Goal: Navigation & Orientation: Go to known website

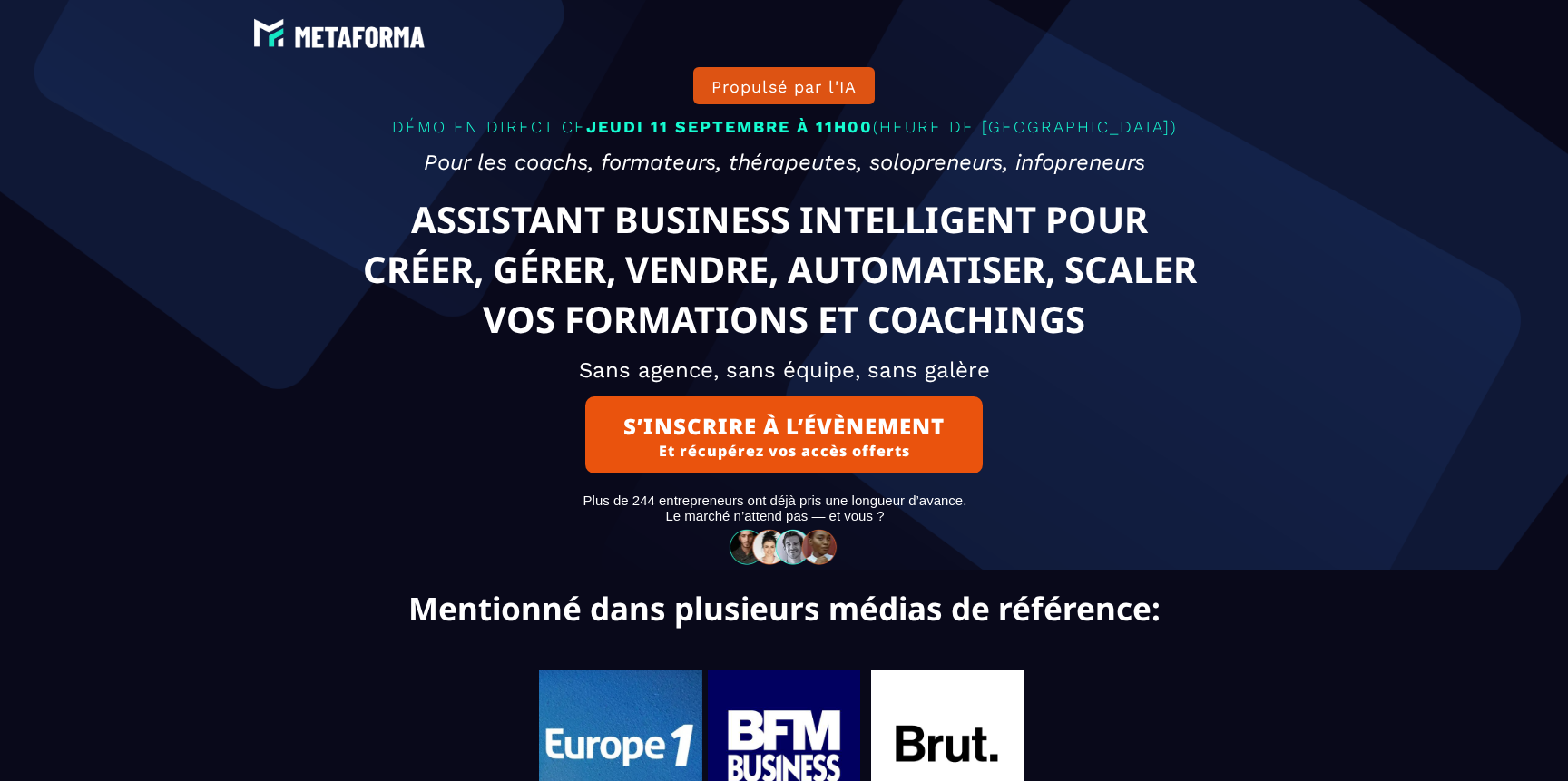
click at [330, 26] on img at bounding box center [339, 34] width 181 height 39
click at [319, 48] on img at bounding box center [339, 34] width 181 height 39
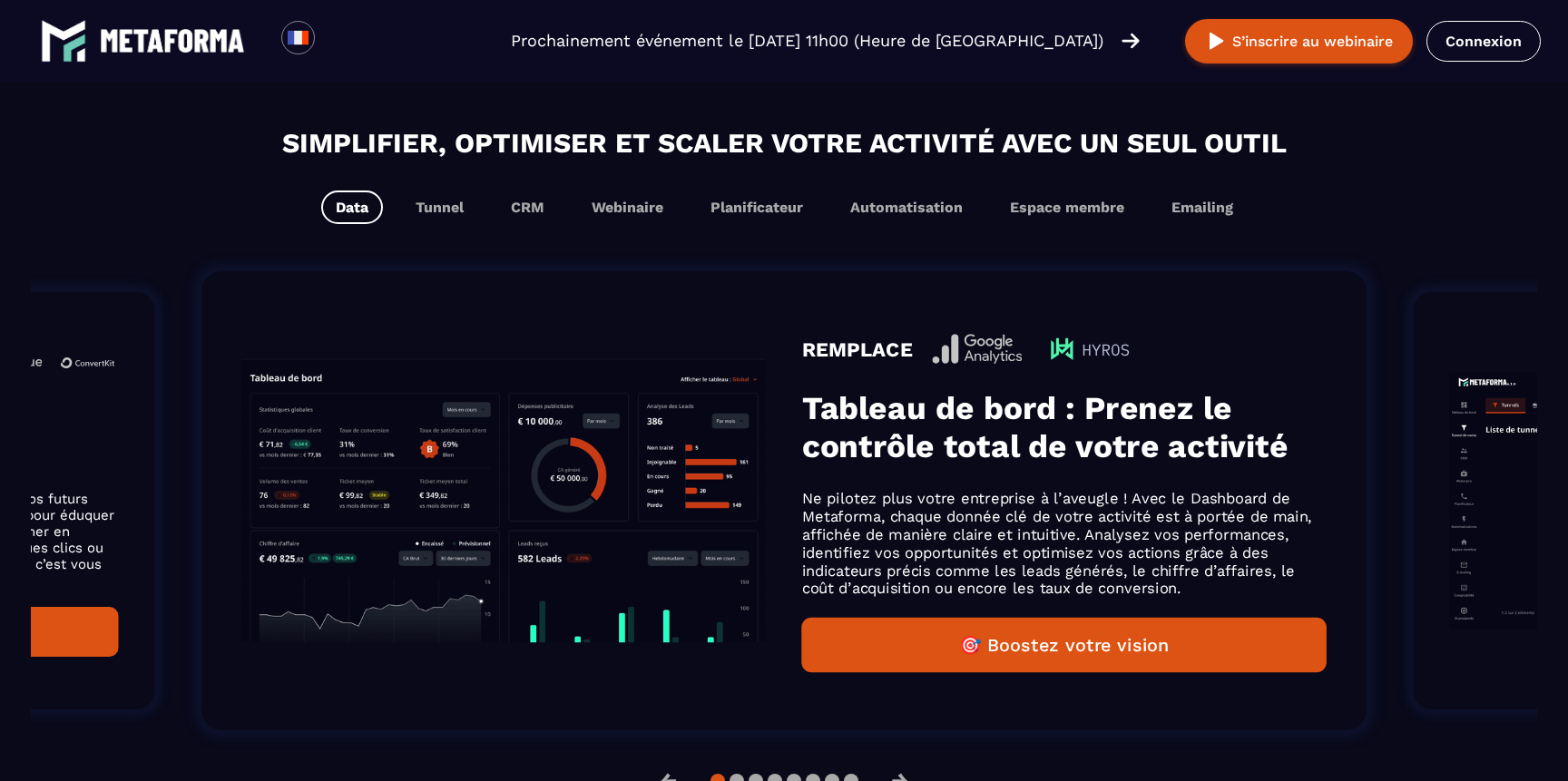
scroll to position [1106, 0]
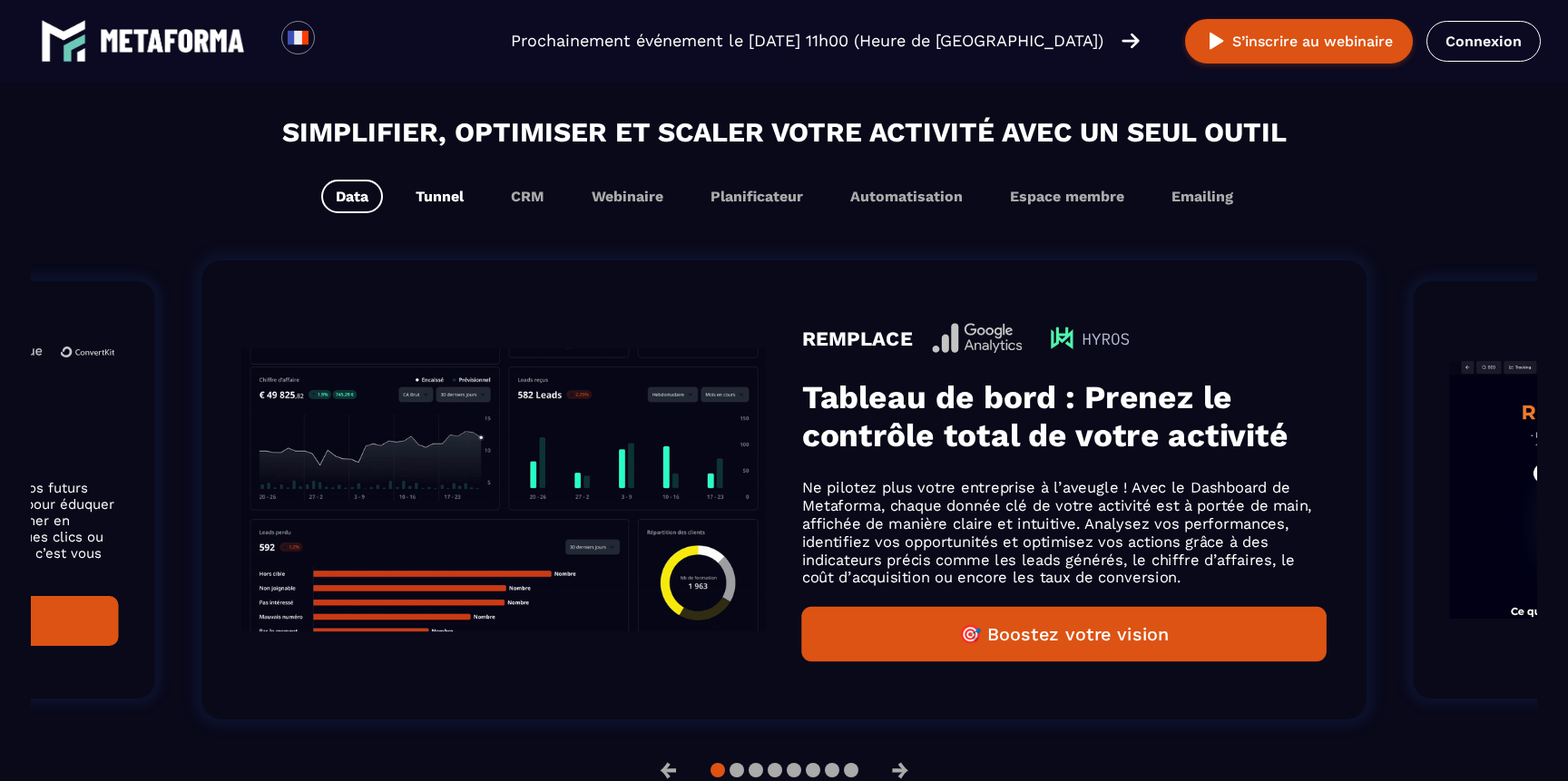
click at [448, 193] on button "Tunnel" at bounding box center [440, 196] width 77 height 34
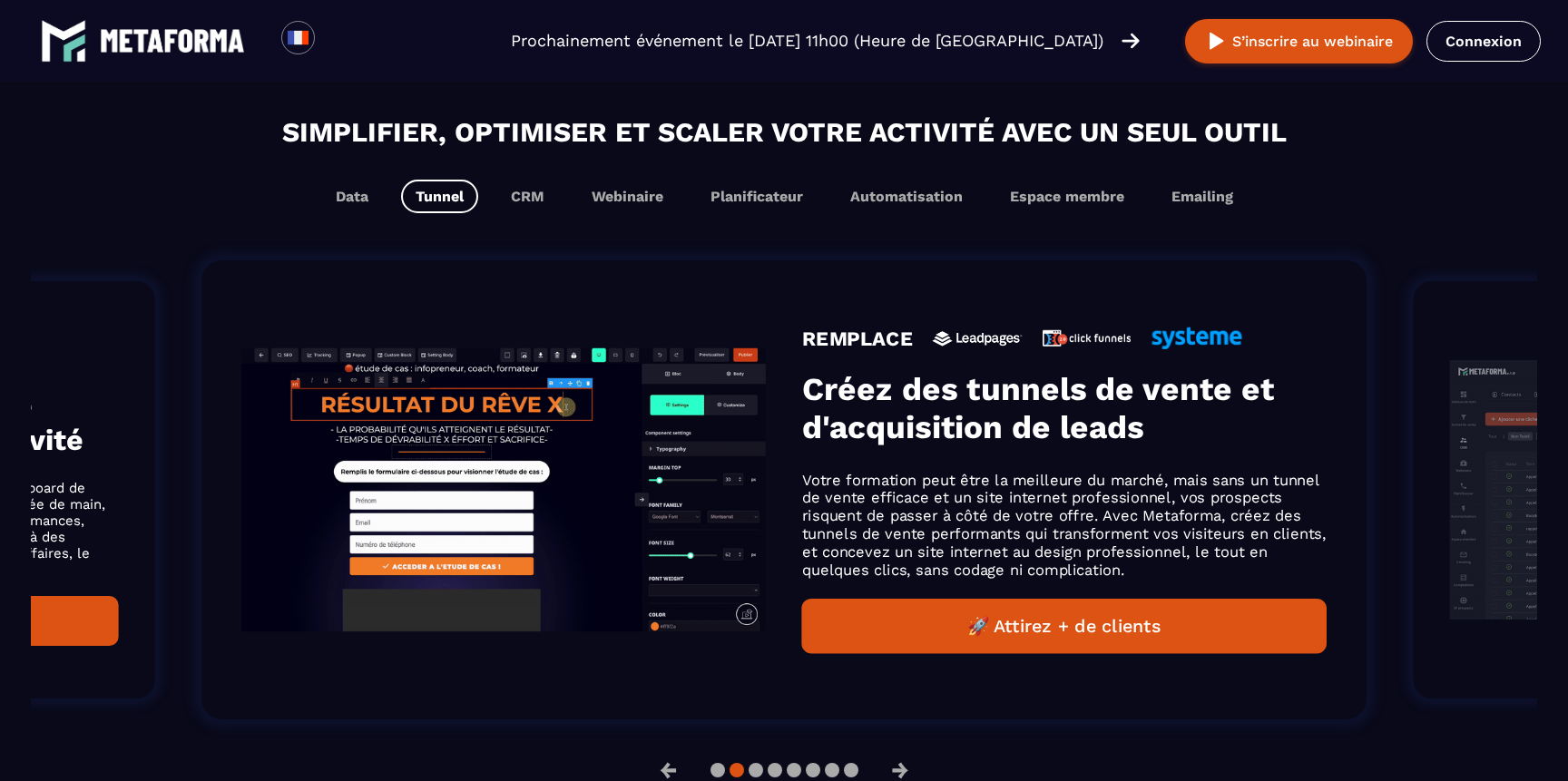
click at [541, 218] on div "Simplifier, optimiser et scaler votre activité avec un seul outil Data Tunnel C…" at bounding box center [783, 452] width 1506 height 680
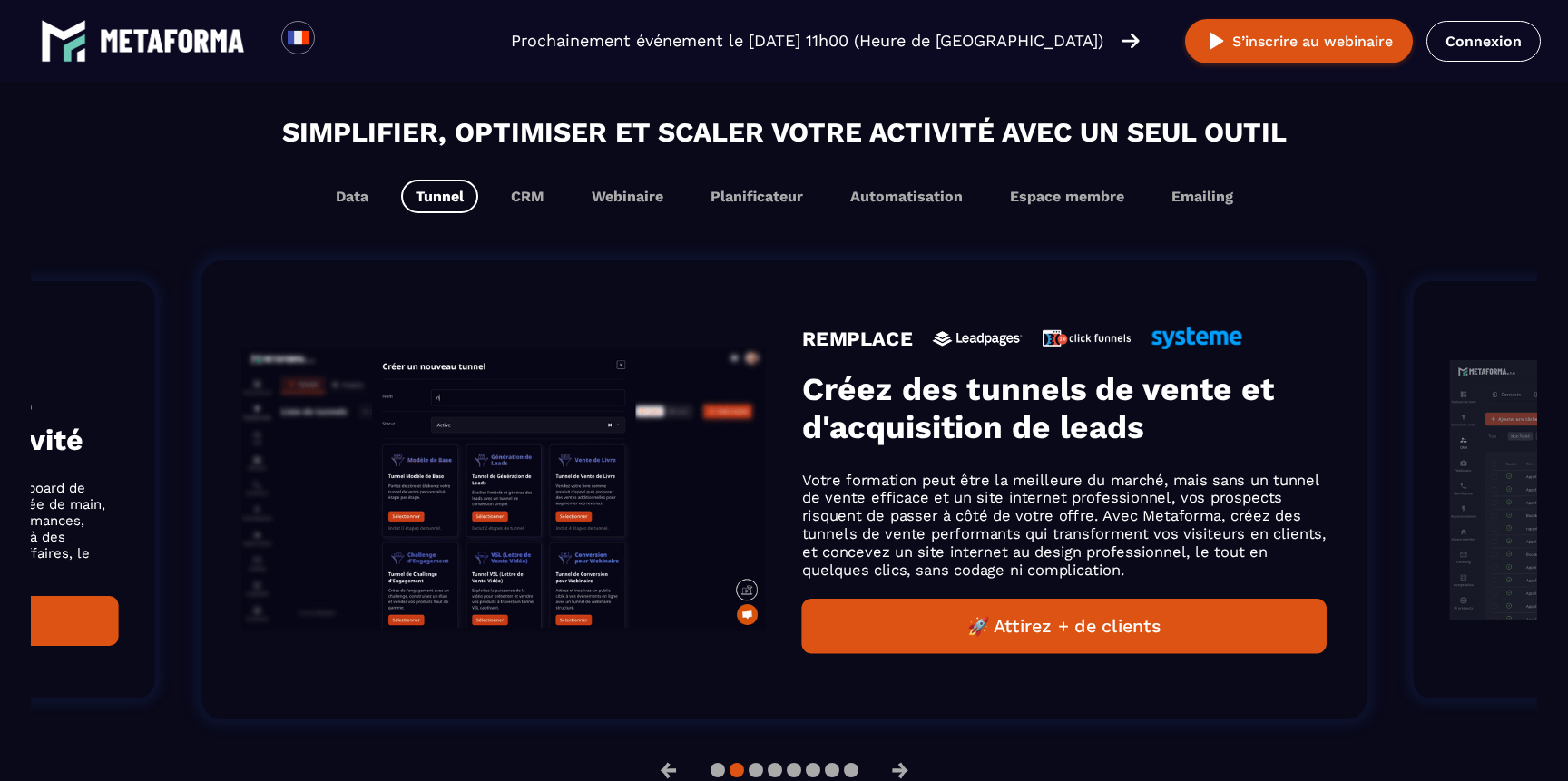
click at [529, 225] on div "Simplifier, optimiser et scaler votre activité avec un seul outil Data Tunnel C…" at bounding box center [783, 452] width 1506 height 680
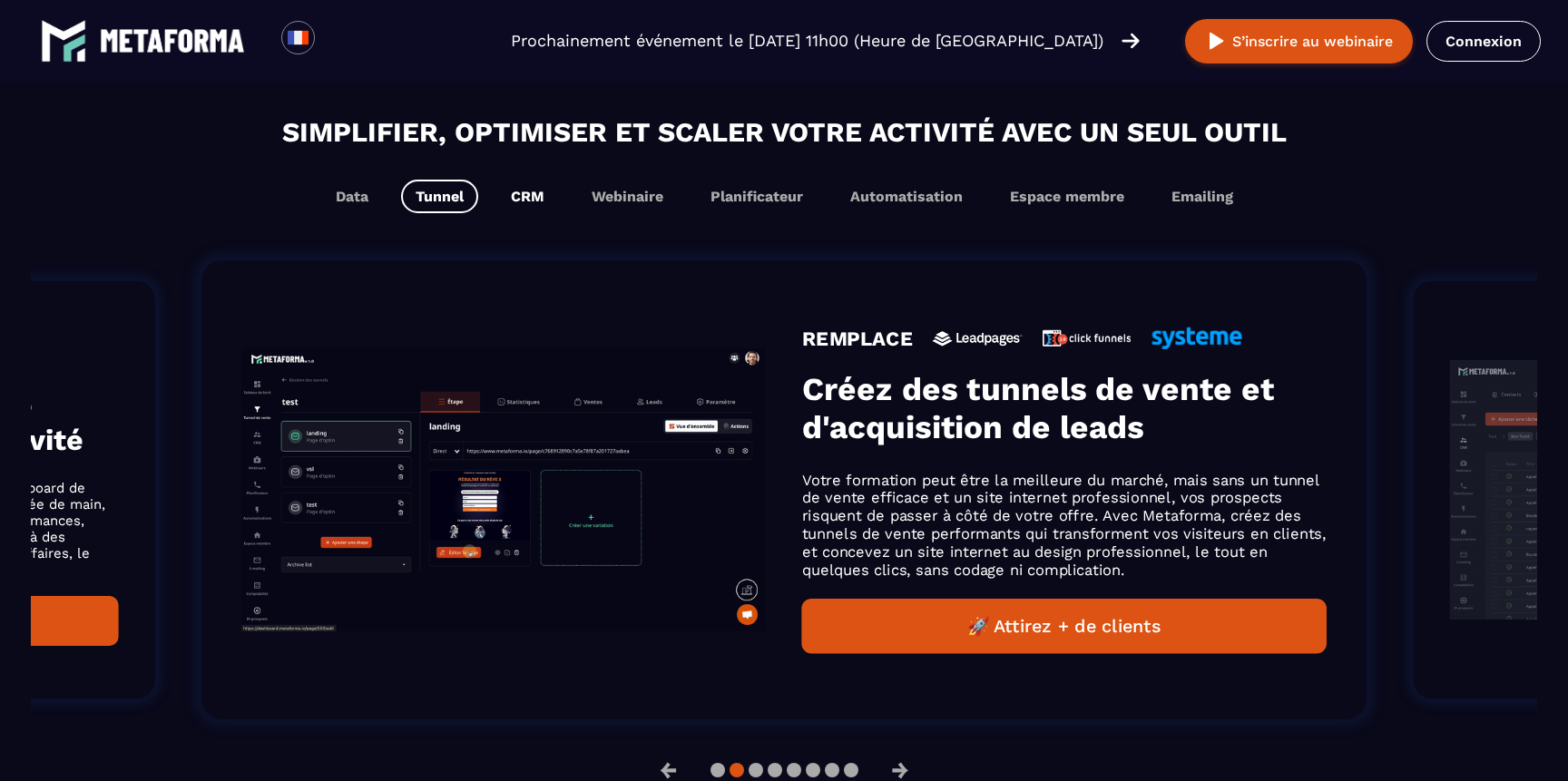
click at [528, 198] on button "CRM" at bounding box center [527, 196] width 62 height 34
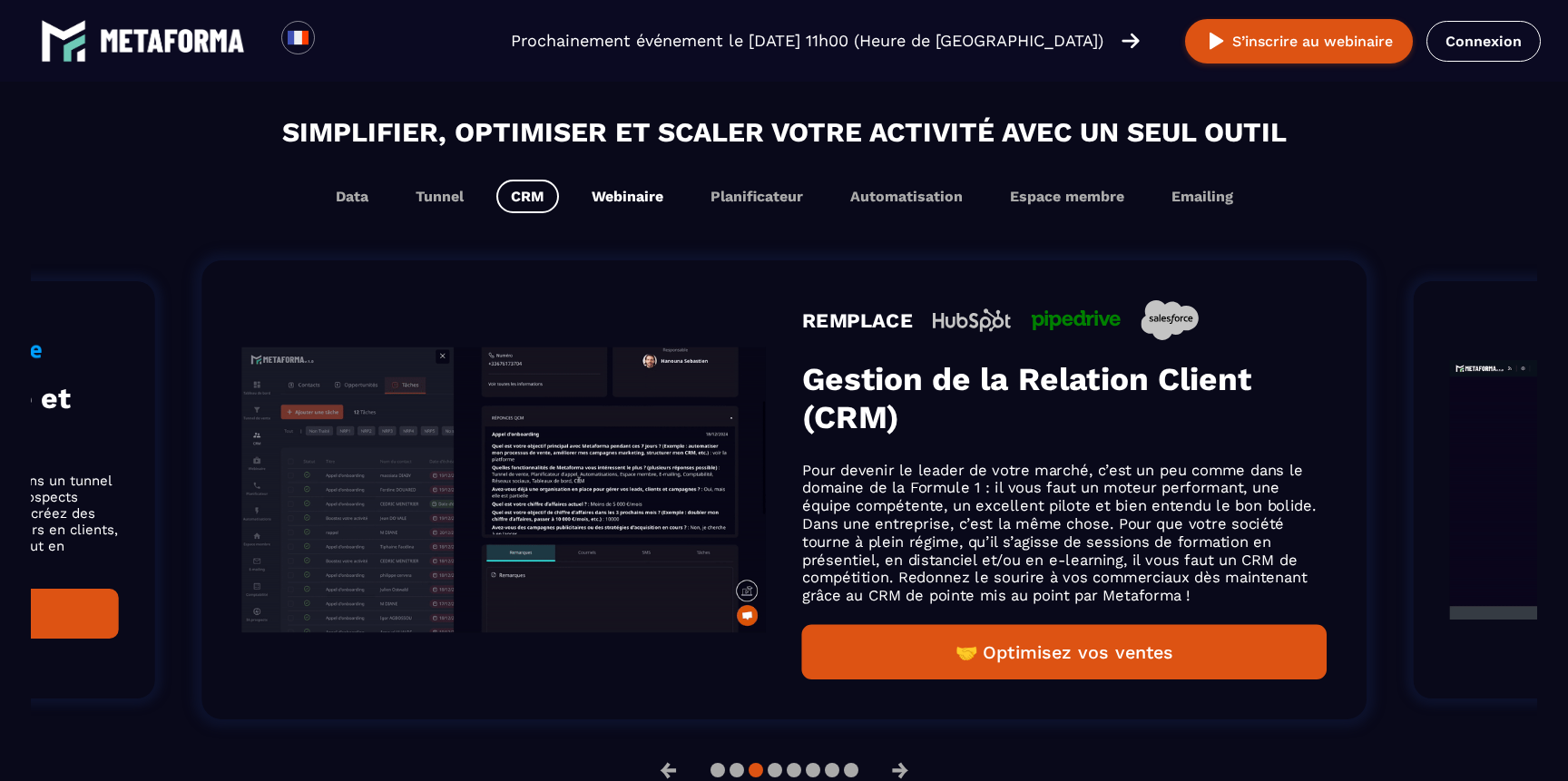
click at [593, 204] on button "Webinaire" at bounding box center [627, 196] width 101 height 34
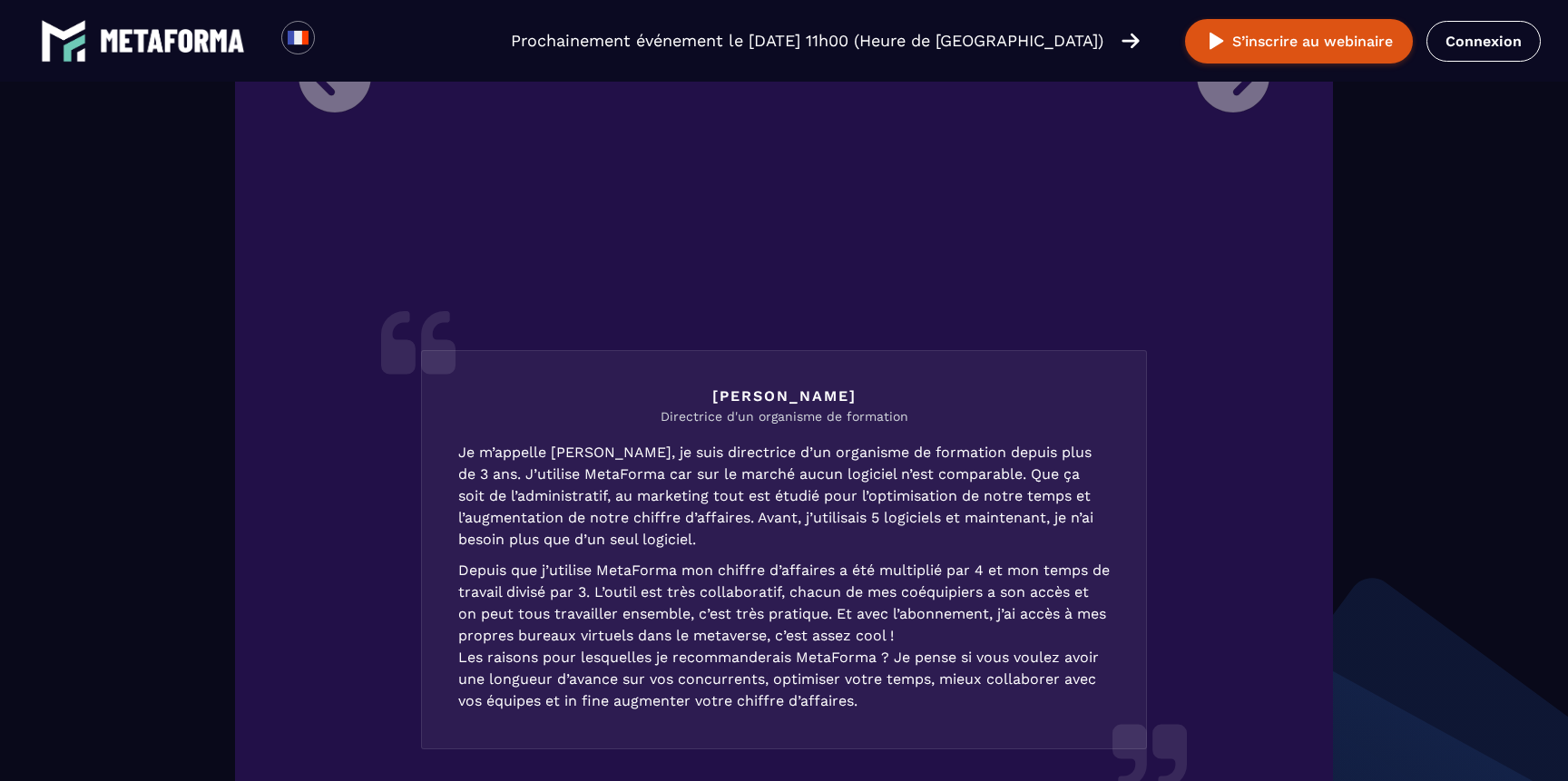
scroll to position [2400, 0]
